Goal: Transaction & Acquisition: Purchase product/service

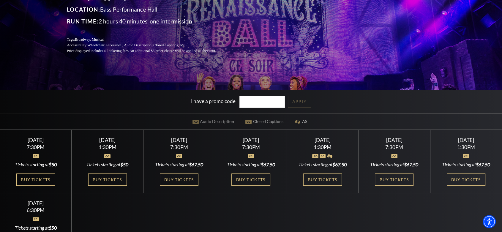
scroll to position [92, 0]
click at [41, 185] on link "Buy Tickets" at bounding box center [35, 179] width 39 height 12
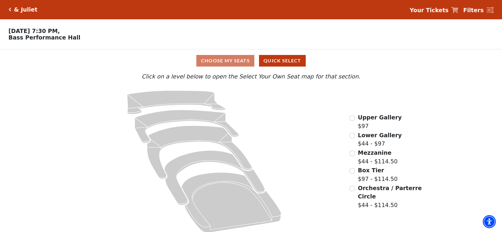
scroll to position [7, 0]
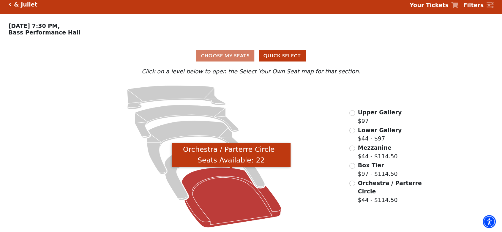
click at [222, 205] on icon "Orchestra / Parterre Circle - Seats Available: 22" at bounding box center [231, 197] width 100 height 60
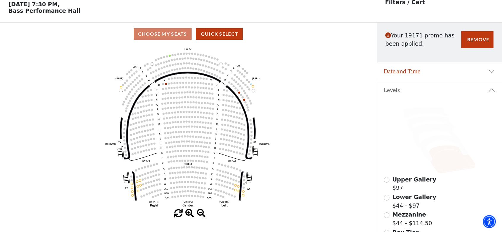
scroll to position [27, 0]
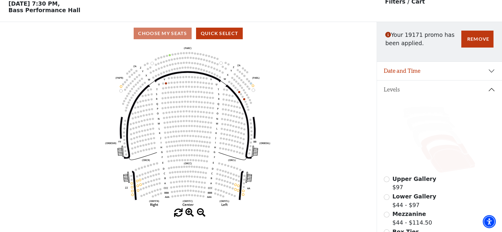
click at [428, 159] on icon at bounding box center [444, 147] width 47 height 26
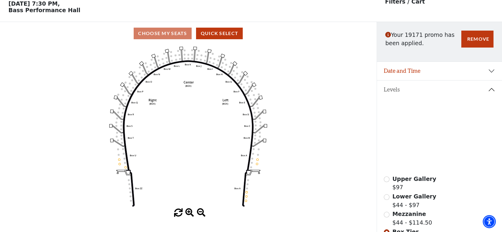
click at [427, 128] on icon at bounding box center [437, 135] width 49 height 25
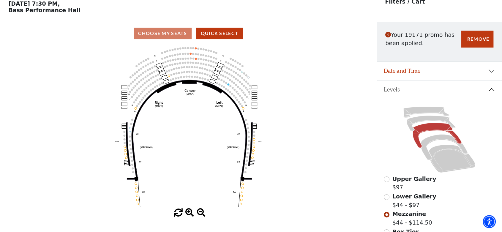
scroll to position [0, 0]
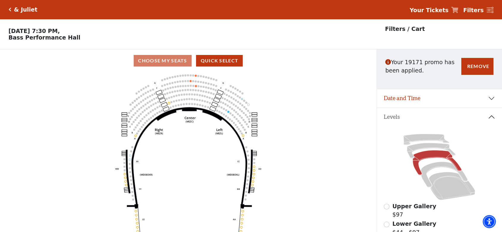
click at [10, 11] on icon "Click here to go back to filters" at bounding box center [10, 9] width 3 height 4
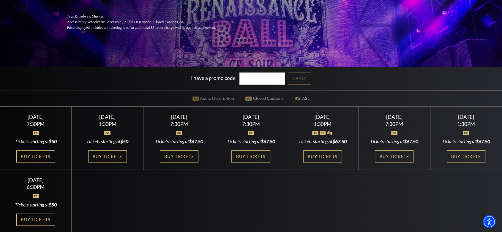
scroll to position [117, 0]
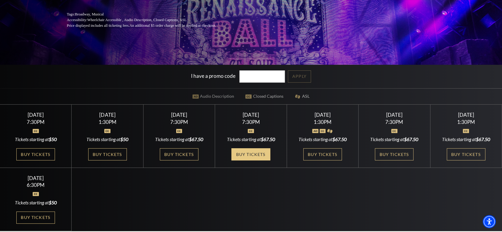
click at [261, 159] on link "Buy Tickets" at bounding box center [250, 154] width 39 height 12
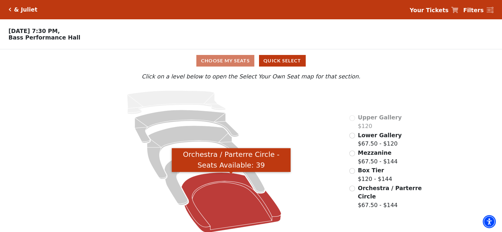
click at [240, 193] on icon "Orchestra / Parterre Circle - Seats Available: 39" at bounding box center [231, 202] width 100 height 60
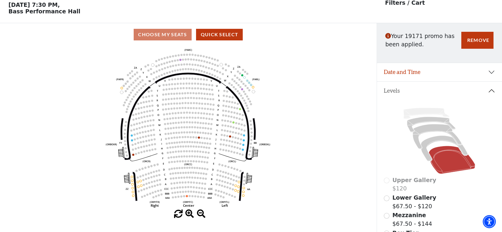
scroll to position [27, 0]
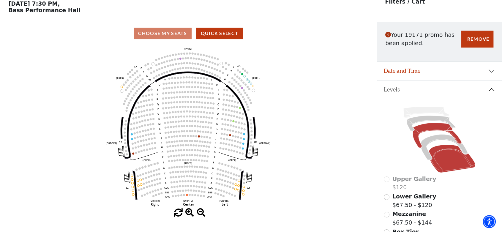
click at [429, 129] on icon at bounding box center [437, 135] width 49 height 25
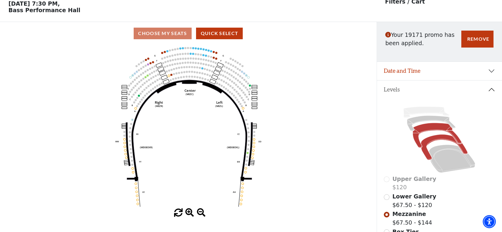
click at [437, 138] on icon at bounding box center [444, 147] width 47 height 26
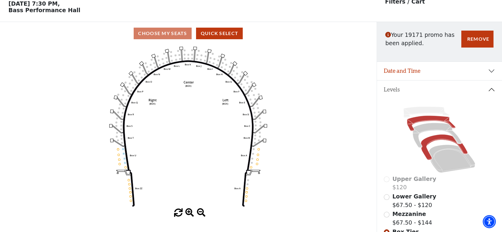
click at [417, 121] on icon at bounding box center [431, 122] width 48 height 15
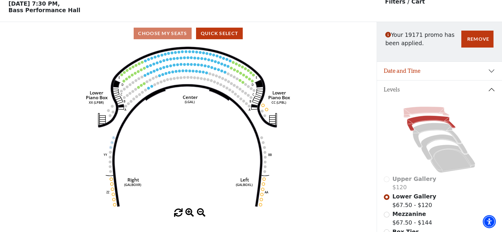
click at [416, 110] on icon at bounding box center [426, 111] width 46 height 11
click at [431, 129] on icon at bounding box center [437, 135] width 49 height 25
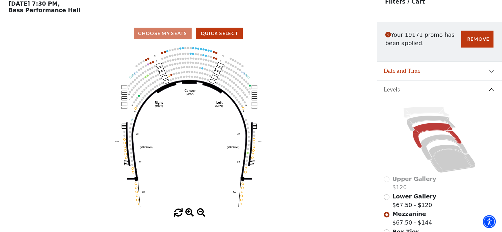
scroll to position [0, 0]
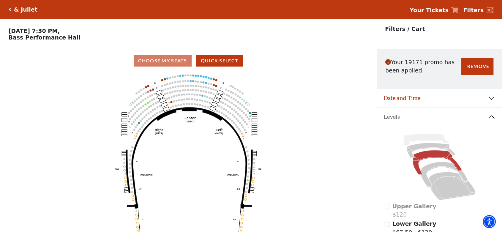
click at [9, 9] on icon "Click here to go back to filters" at bounding box center [10, 9] width 3 height 4
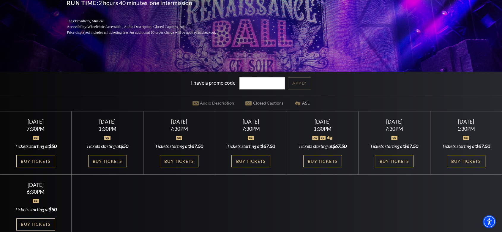
scroll to position [112, 0]
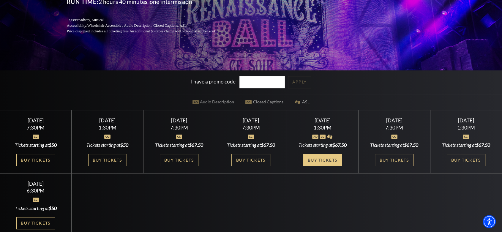
click at [332, 158] on link "Buy Tickets" at bounding box center [322, 160] width 39 height 12
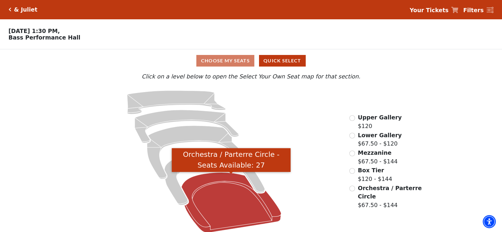
click at [216, 204] on icon "Orchestra / Parterre Circle - Seats Available: 27" at bounding box center [231, 202] width 100 height 60
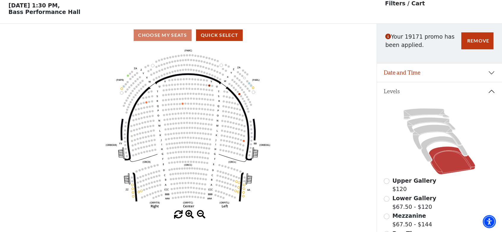
scroll to position [27, 0]
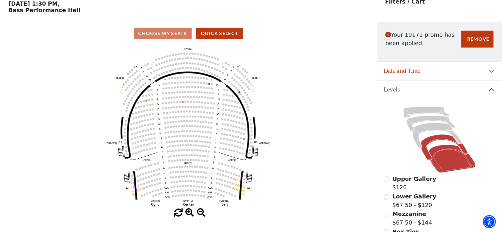
click at [436, 138] on icon at bounding box center [444, 147] width 47 height 26
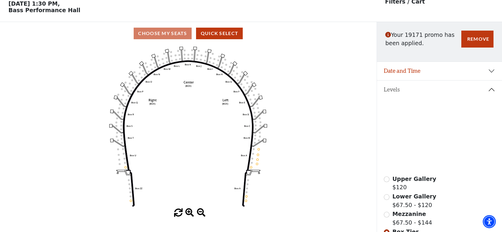
click at [432, 126] on icon at bounding box center [437, 135] width 49 height 25
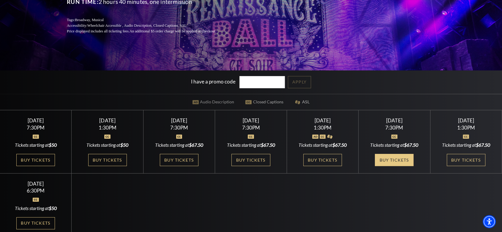
click at [409, 164] on link "Buy Tickets" at bounding box center [394, 160] width 39 height 12
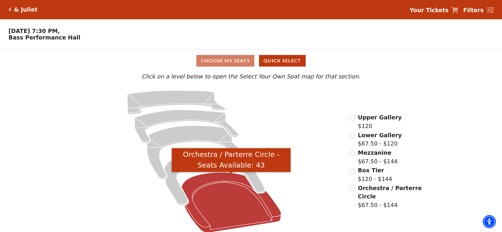
click at [249, 206] on icon "Orchestra / Parterre Circle - Seats Available: 43" at bounding box center [231, 202] width 100 height 60
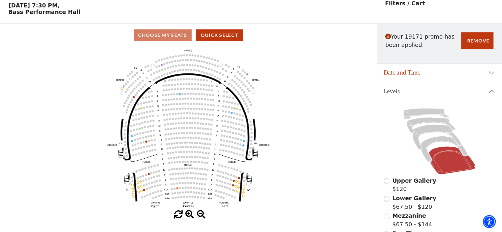
scroll to position [27, 0]
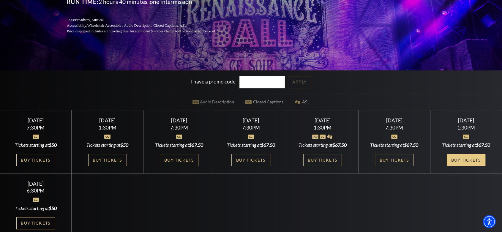
click at [476, 158] on link "Buy Tickets" at bounding box center [465, 160] width 39 height 12
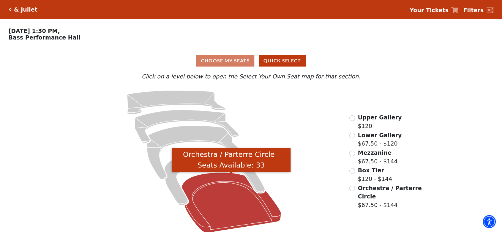
click at [244, 198] on icon "Orchestra / Parterre Circle - Seats Available: 33" at bounding box center [231, 202] width 100 height 60
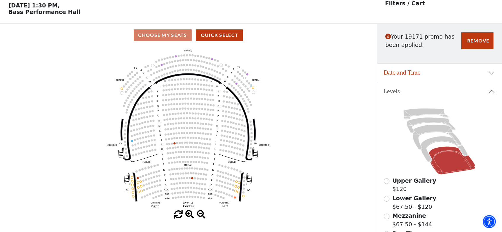
scroll to position [27, 0]
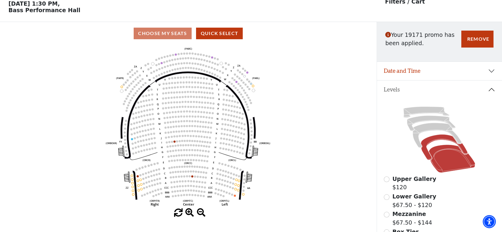
click at [432, 137] on icon at bounding box center [444, 147] width 47 height 26
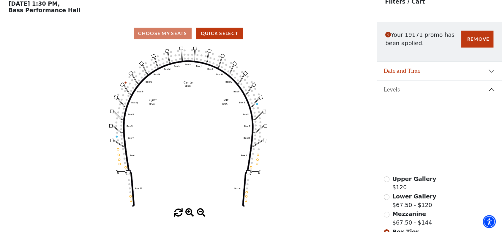
click at [425, 128] on icon at bounding box center [437, 135] width 49 height 25
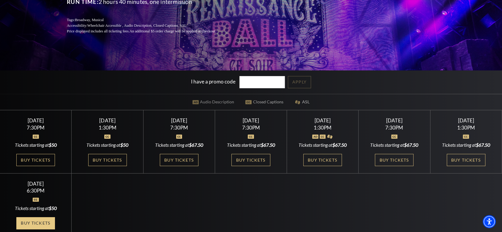
click at [39, 225] on link "Buy Tickets" at bounding box center [35, 223] width 39 height 12
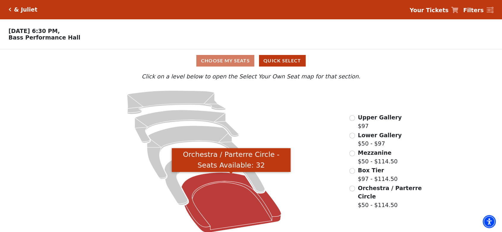
click at [211, 213] on icon "Orchestra / Parterre Circle - Seats Available: 32" at bounding box center [231, 202] width 100 height 60
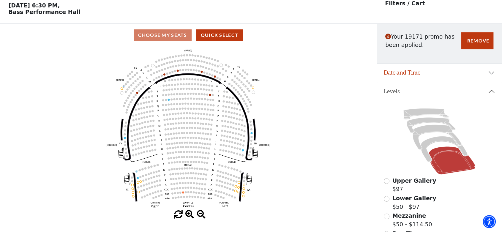
scroll to position [27, 0]
